Goal: Task Accomplishment & Management: Use online tool/utility

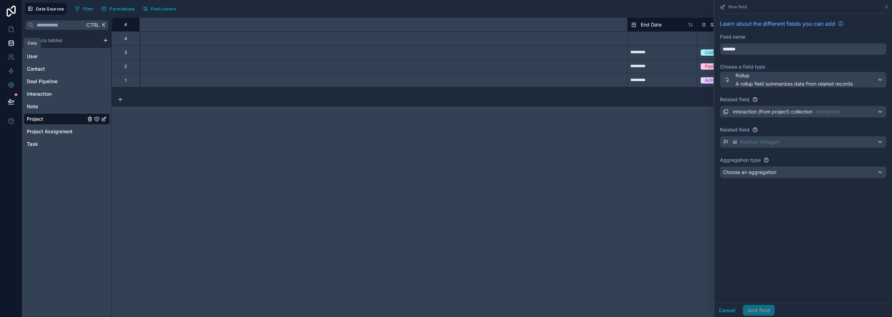
scroll to position [0, 641]
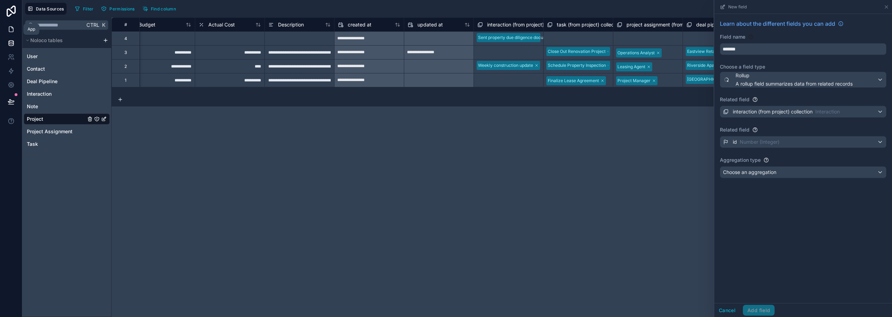
click at [15, 33] on link at bounding box center [11, 29] width 22 height 14
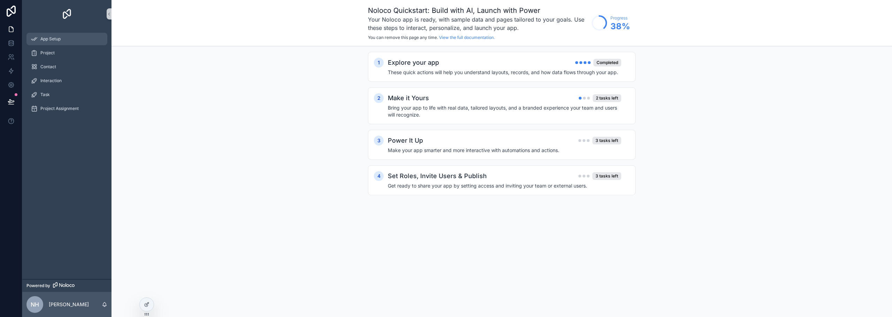
click at [70, 37] on div "App Setup" at bounding box center [67, 38] width 72 height 11
click at [73, 108] on span "Project Assignment" at bounding box center [59, 109] width 38 height 6
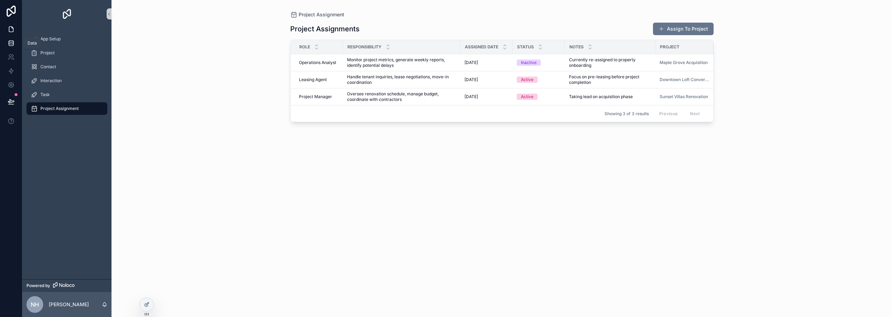
click at [8, 39] on link at bounding box center [11, 43] width 22 height 14
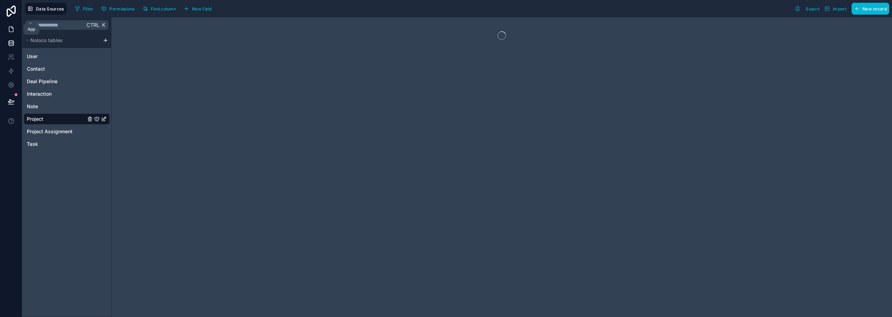
click at [8, 35] on link at bounding box center [11, 29] width 22 height 14
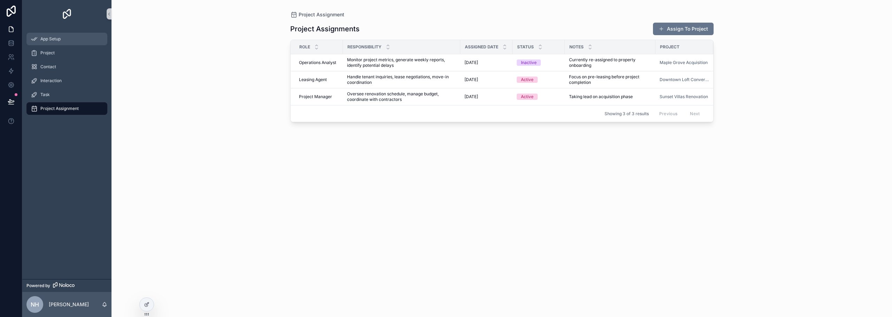
click at [56, 39] on span "App Setup" at bounding box center [50, 39] width 20 height 6
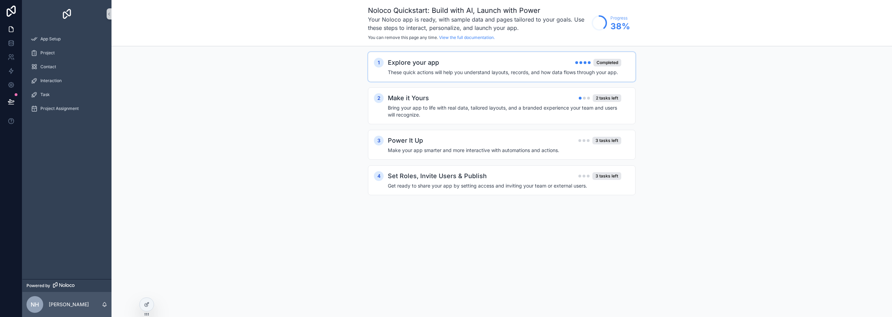
click at [448, 60] on div "Explore your app Completed" at bounding box center [504, 63] width 233 height 10
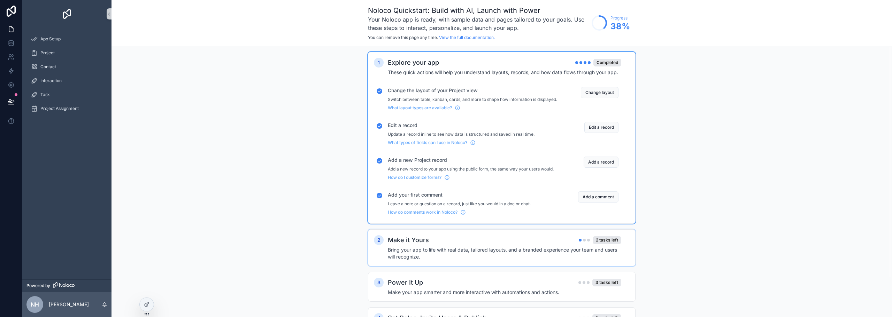
click at [439, 239] on div "2 Make it Yours 2 tasks left Bring your app to life with real data, tailored la…" at bounding box center [502, 248] width 268 height 37
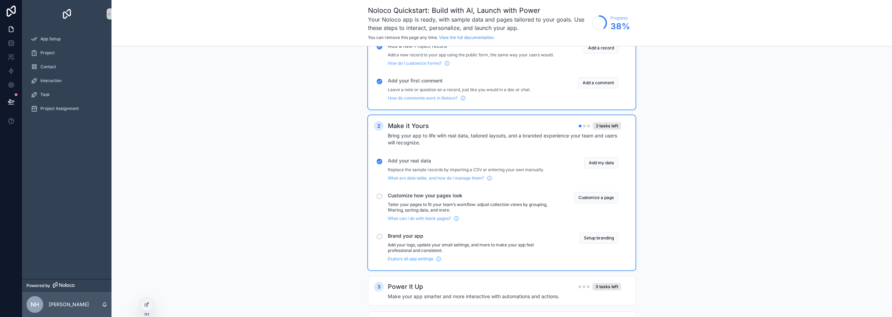
scroll to position [139, 0]
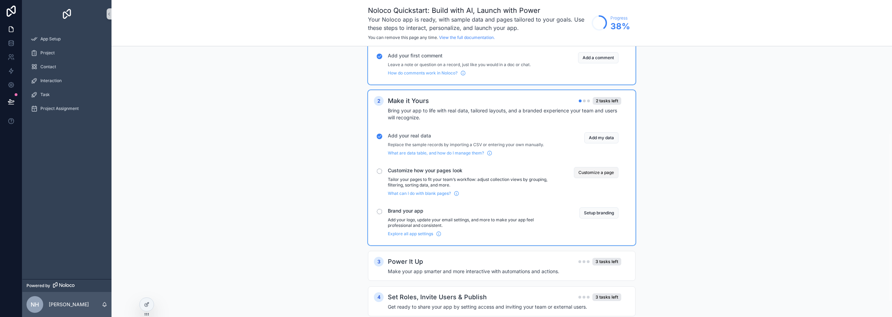
click at [594, 178] on button "Customize a page" at bounding box center [596, 172] width 45 height 11
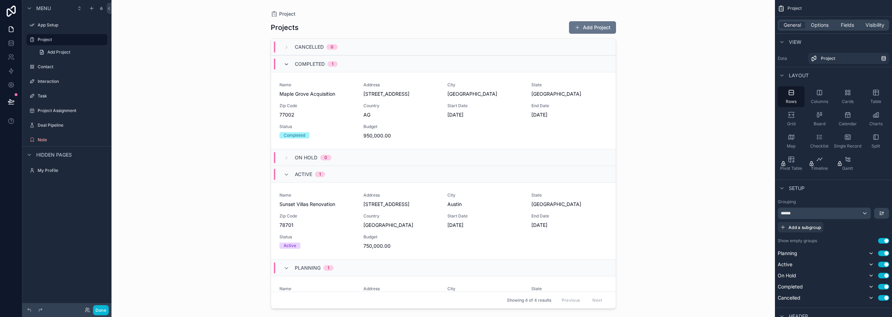
click at [288, 62] on icon "scrollable content" at bounding box center [287, 65] width 6 height 6
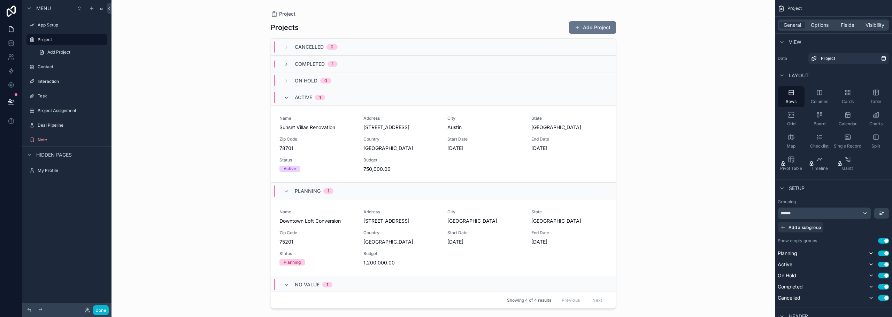
click at [289, 95] on icon "scrollable content" at bounding box center [287, 98] width 6 height 6
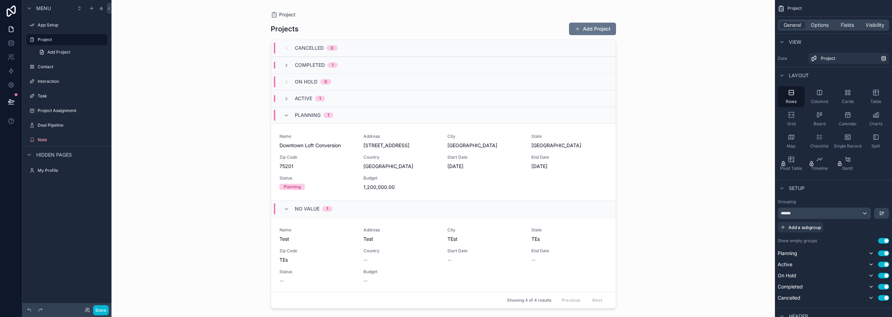
click at [291, 119] on div "Planning 1" at bounding box center [309, 115] width 50 height 11
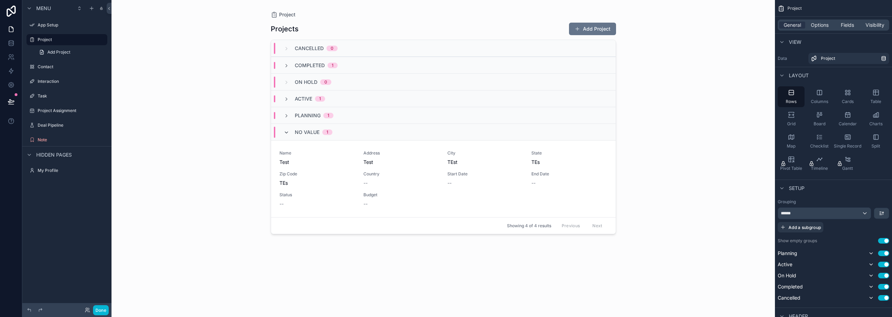
click at [285, 133] on icon "scrollable content" at bounding box center [287, 133] width 6 height 6
click at [822, 95] on icon "scrollable content" at bounding box center [819, 92] width 7 height 7
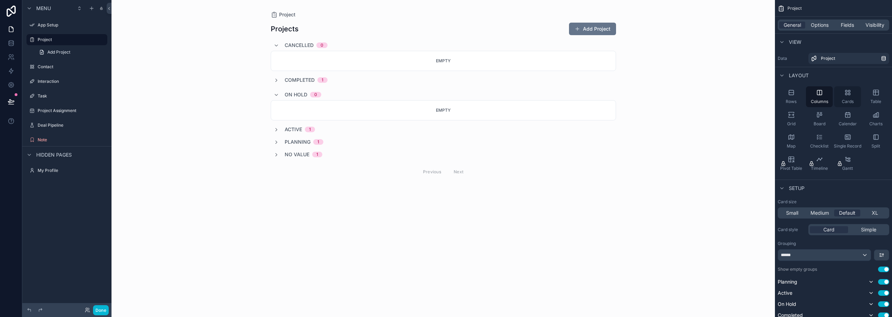
click at [842, 95] on div "Cards" at bounding box center [847, 96] width 27 height 21
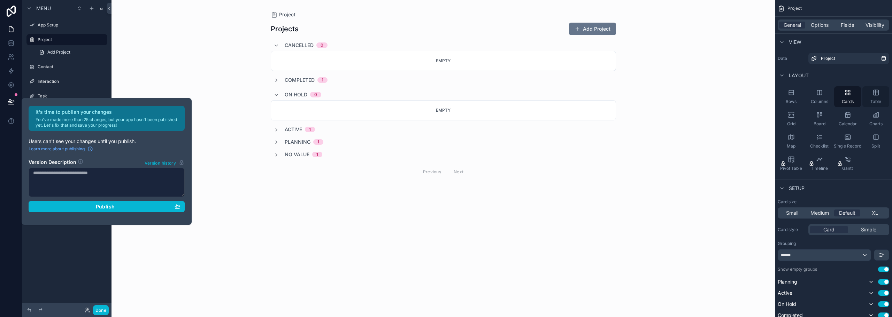
click at [872, 94] on div "Table" at bounding box center [875, 96] width 27 height 21
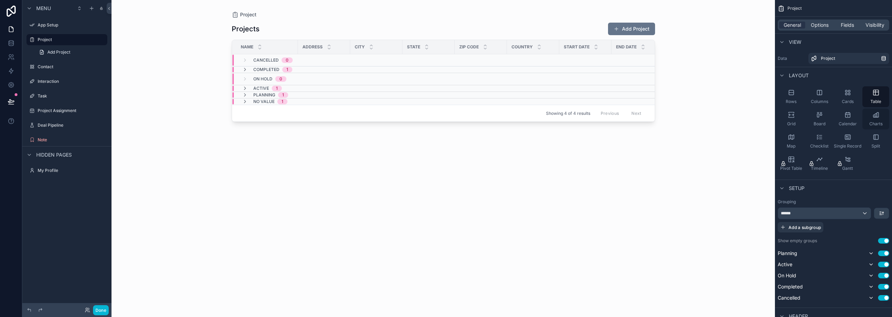
drag, startPoint x: 876, startPoint y: 112, endPoint x: 867, endPoint y: 115, distance: 9.7
click at [876, 112] on icon "scrollable content" at bounding box center [875, 114] width 7 height 7
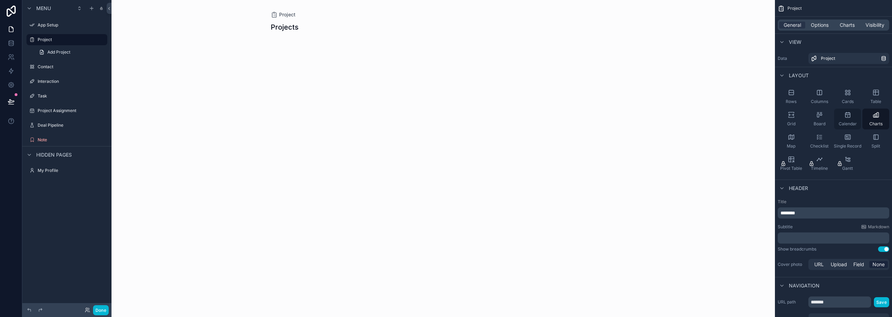
click at [854, 116] on div "Calendar" at bounding box center [847, 119] width 27 height 21
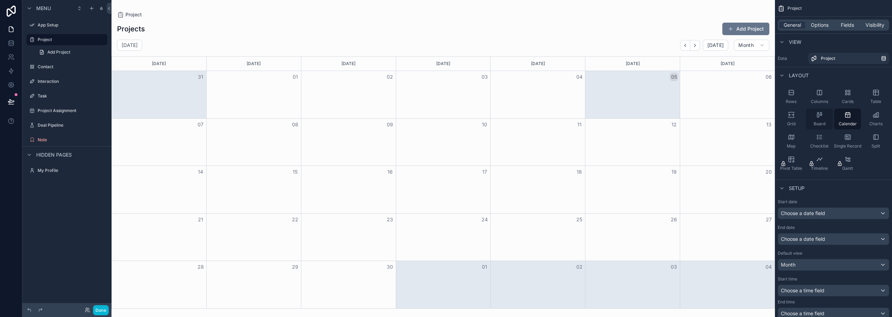
click at [816, 124] on span "Board" at bounding box center [819, 124] width 12 height 6
